Goal: Task Accomplishment & Management: Use online tool/utility

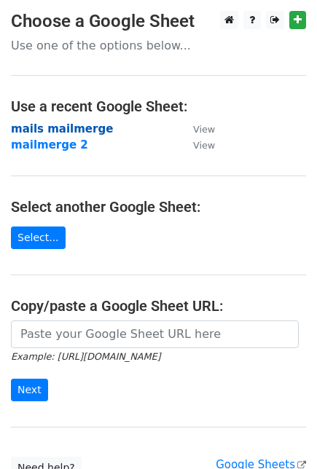
click at [65, 128] on strong "mails mailmerge" at bounding box center [62, 128] width 102 height 13
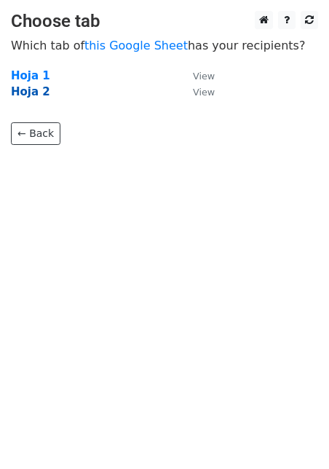
click at [27, 87] on strong "Hoja 2" at bounding box center [30, 91] width 39 height 13
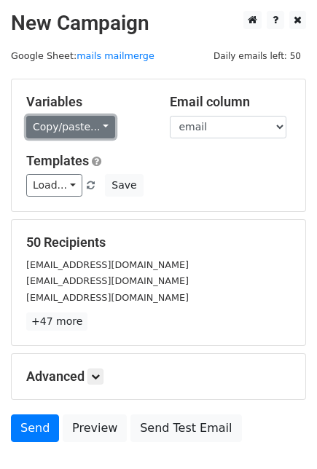
click at [84, 122] on link "Copy/paste..." at bounding box center [70, 127] width 89 height 23
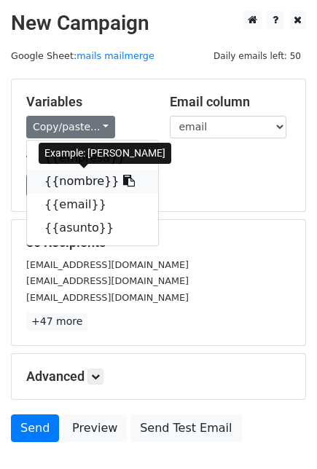
click at [82, 184] on link "{{nombre}}" at bounding box center [92, 181] width 131 height 23
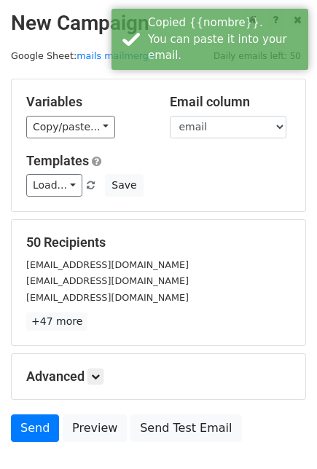
click at [73, 113] on div "Variables Copy/paste... {{empresa}} {{nombre}} {{email}} {{asunto}}" at bounding box center [86, 116] width 143 height 44
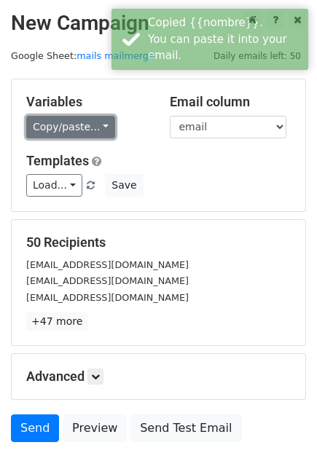
click at [73, 125] on link "Copy/paste..." at bounding box center [70, 127] width 89 height 23
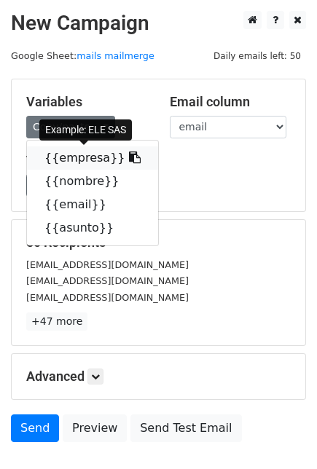
click at [80, 162] on link "{{empresa}}" at bounding box center [92, 157] width 131 height 23
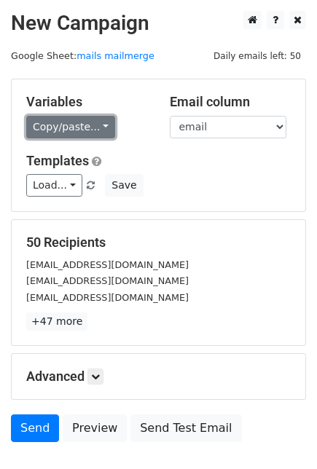
click at [91, 117] on link "Copy/paste..." at bounding box center [70, 127] width 89 height 23
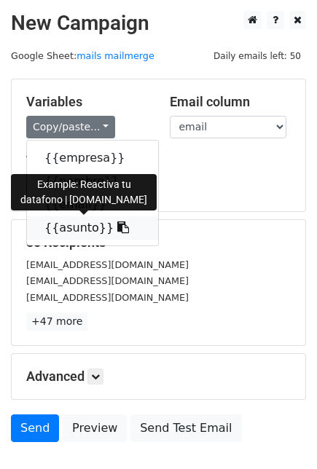
click at [56, 235] on link "{{asunto}}" at bounding box center [92, 227] width 131 height 23
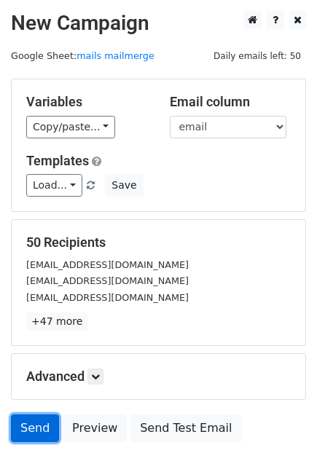
click at [48, 420] on link "Send" at bounding box center [35, 428] width 48 height 28
